Goal: Task Accomplishment & Management: Manage account settings

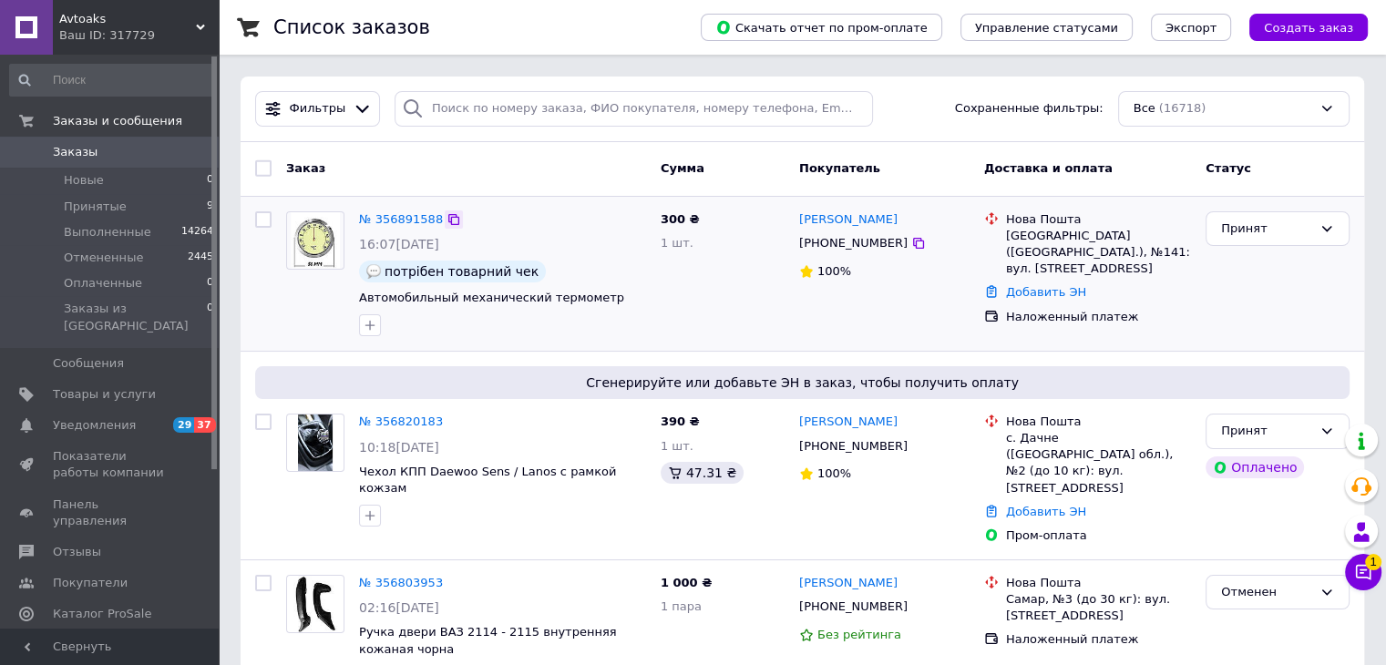
click at [448, 216] on icon at bounding box center [453, 219] width 11 height 11
click at [448, 220] on icon at bounding box center [453, 219] width 11 height 11
click at [419, 214] on link "№ 356891588" at bounding box center [401, 219] width 84 height 14
